Goal: Transaction & Acquisition: Purchase product/service

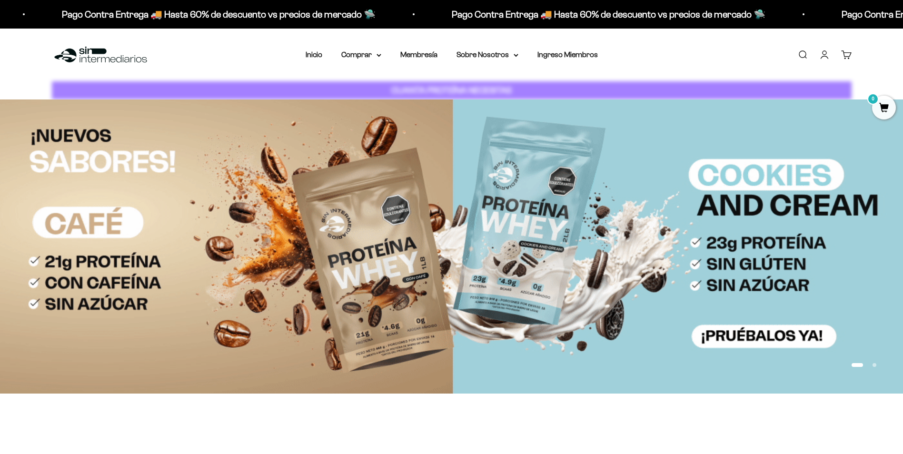
click at [823, 49] on link "Iniciar sesión" at bounding box center [824, 54] width 10 height 10
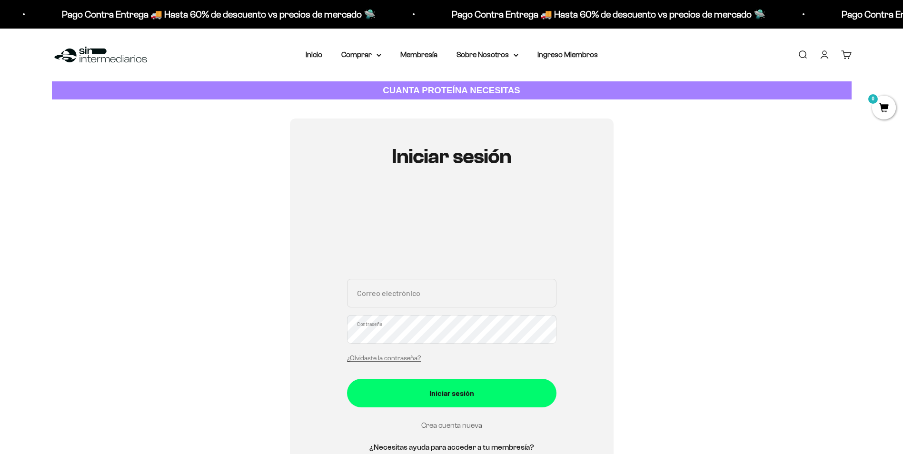
type input "camilalopezarq@gmail.com"
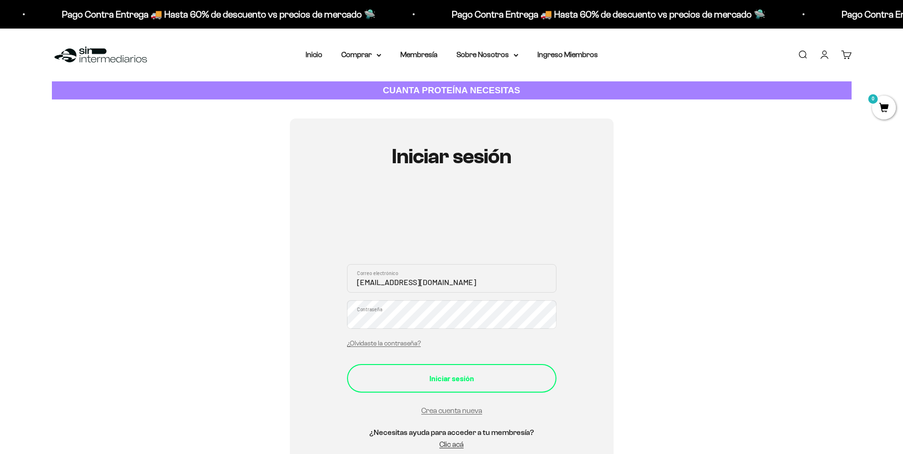
click at [442, 374] on div "Iniciar sesión" at bounding box center [451, 378] width 171 height 12
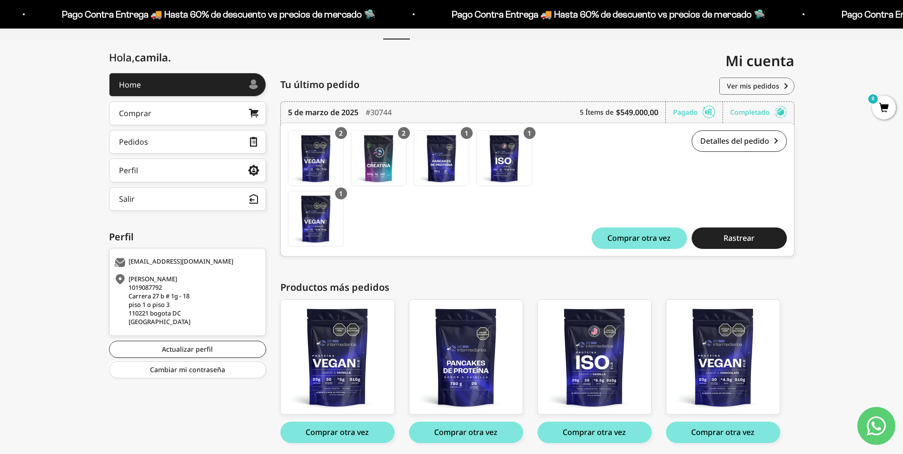
scroll to position [95, 0]
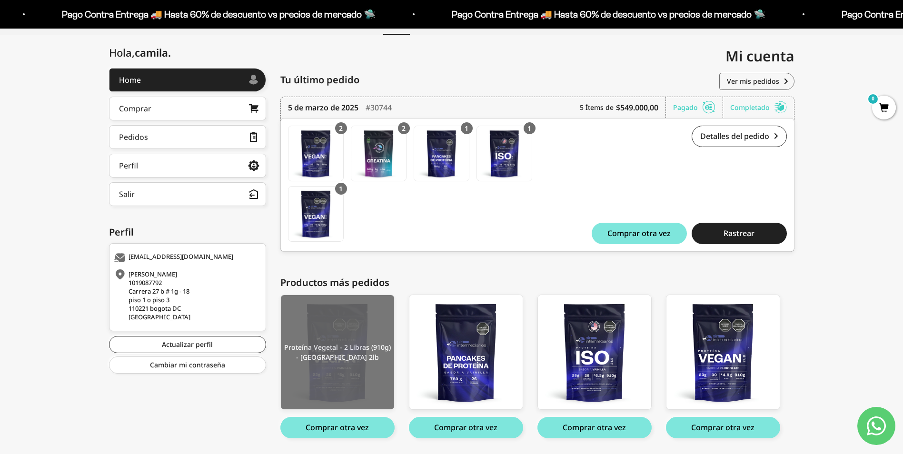
click at [344, 355] on img at bounding box center [337, 352] width 113 height 114
